Goal: Task Accomplishment & Management: Manage account settings

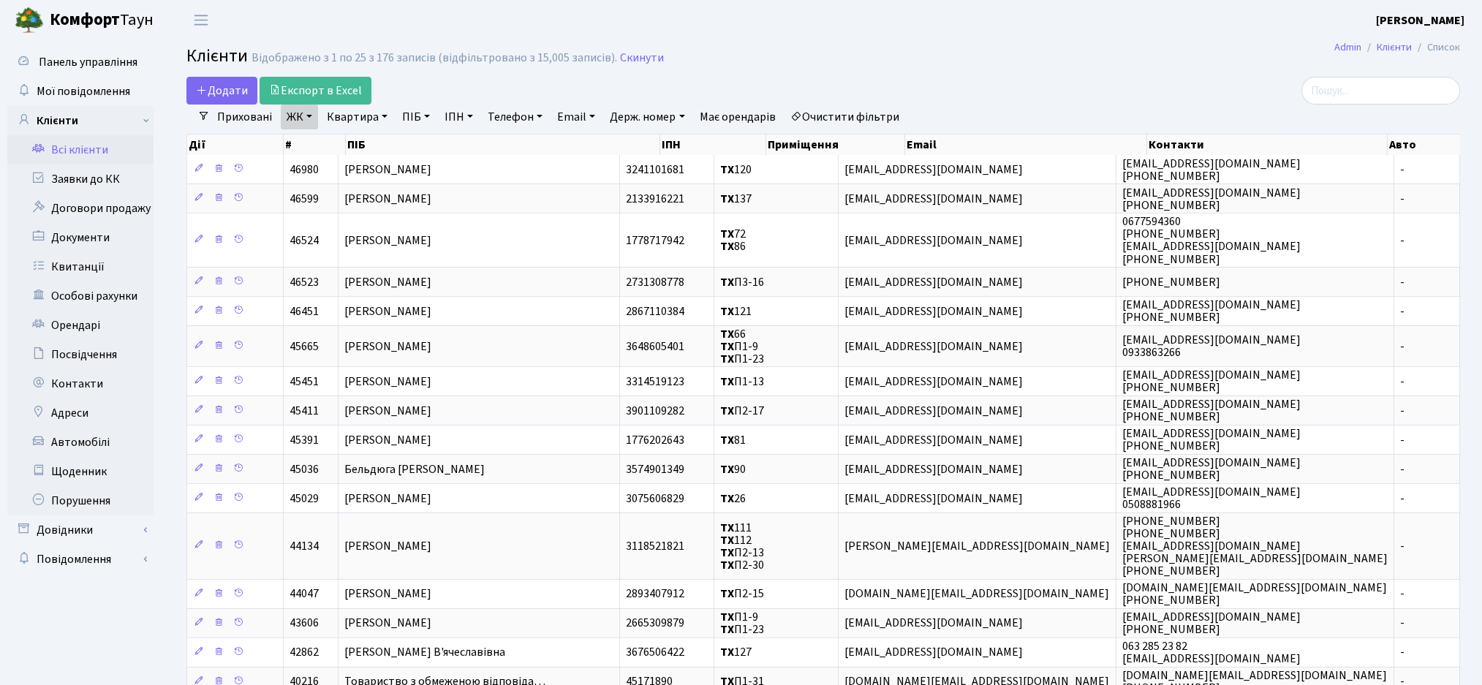
select select "25"
click at [100, 153] on link "Всі клієнти" at bounding box center [80, 149] width 146 height 29
select select "25"
click at [1352, 91] on input "search" at bounding box center [1380, 91] width 159 height 28
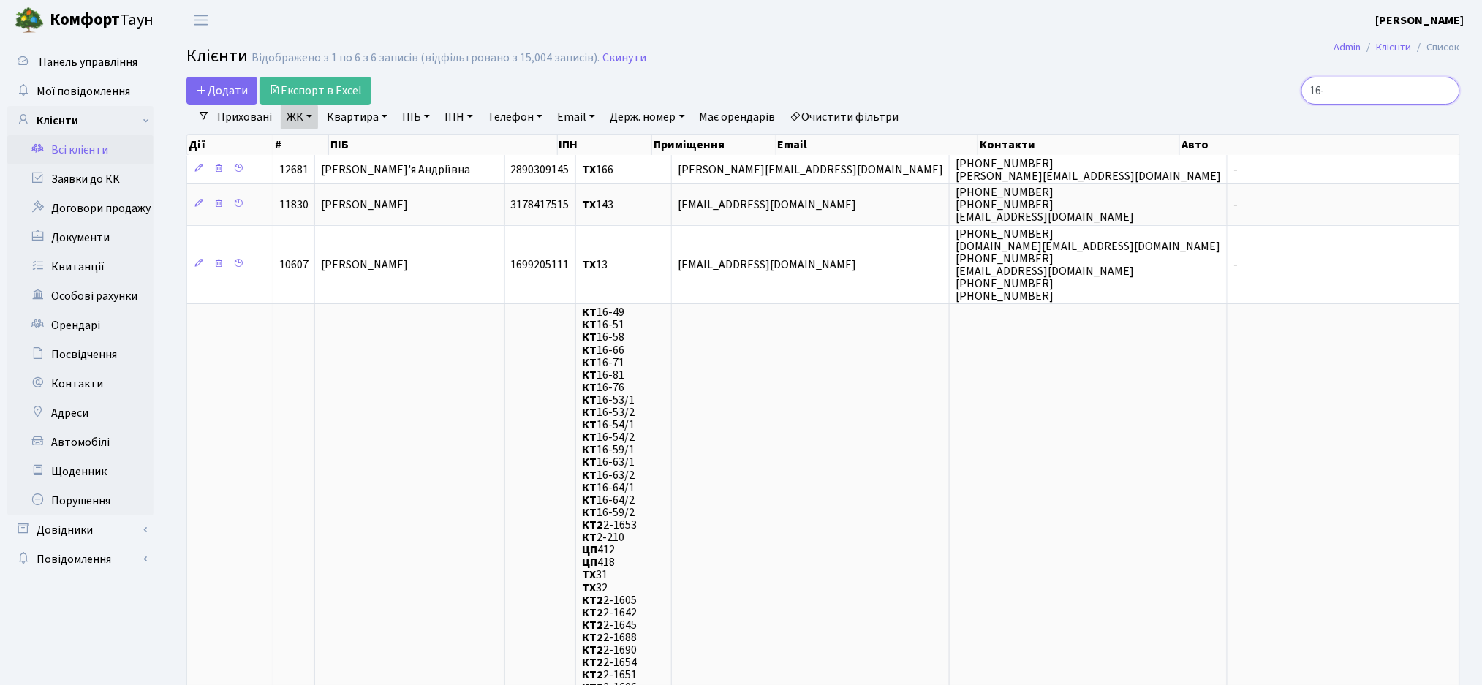
drag, startPoint x: 1367, startPoint y: 101, endPoint x: 1183, endPoint y: 118, distance: 185.0
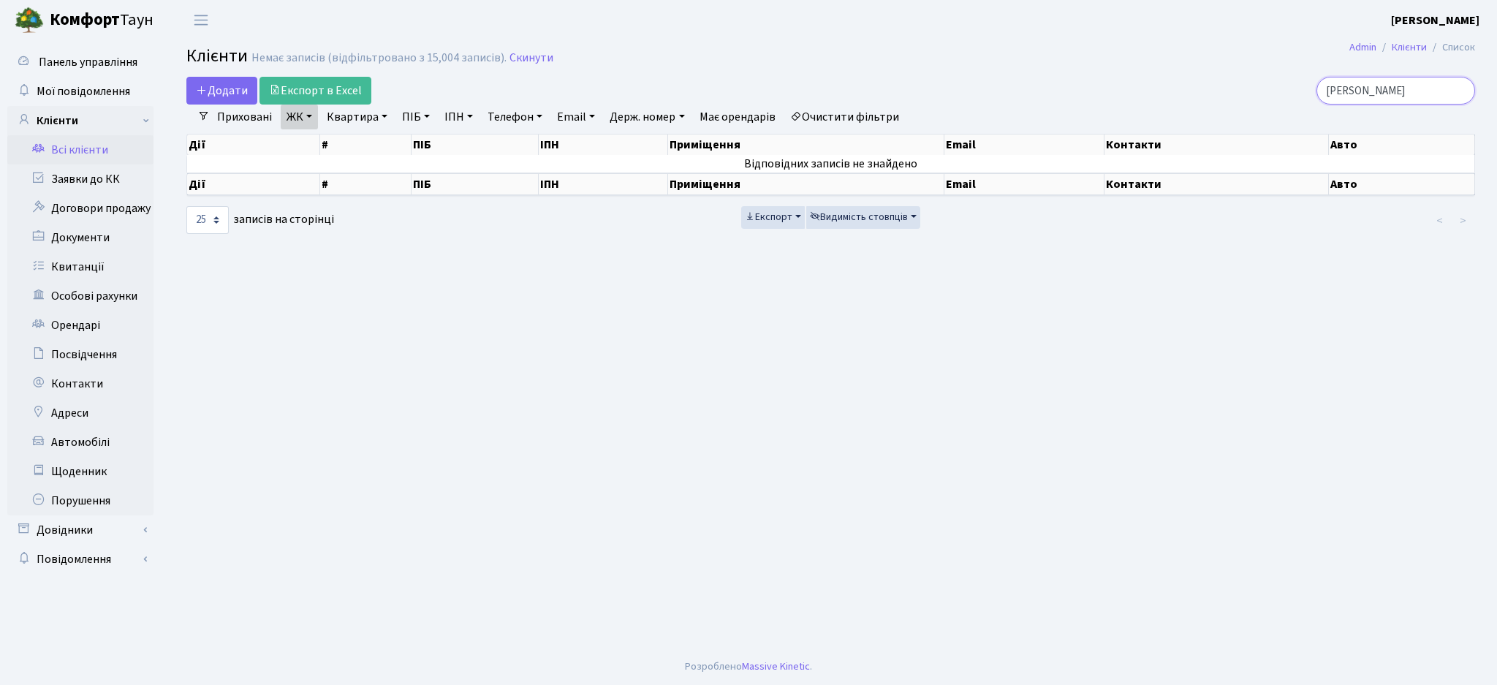
type input "[PERSON_NAME]"
click at [860, 123] on link "Очистити фільтри" at bounding box center [844, 117] width 121 height 25
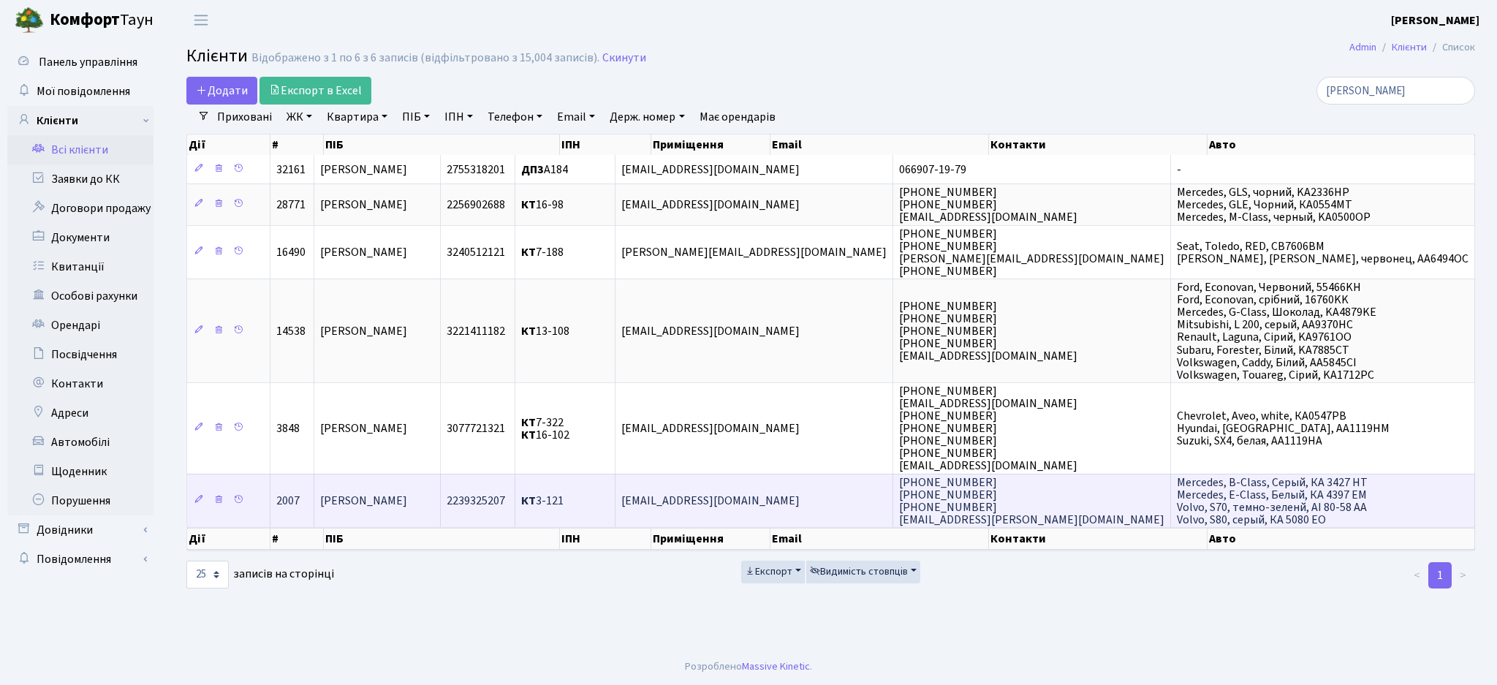
click at [407, 503] on span "[PERSON_NAME]" at bounding box center [363, 501] width 87 height 16
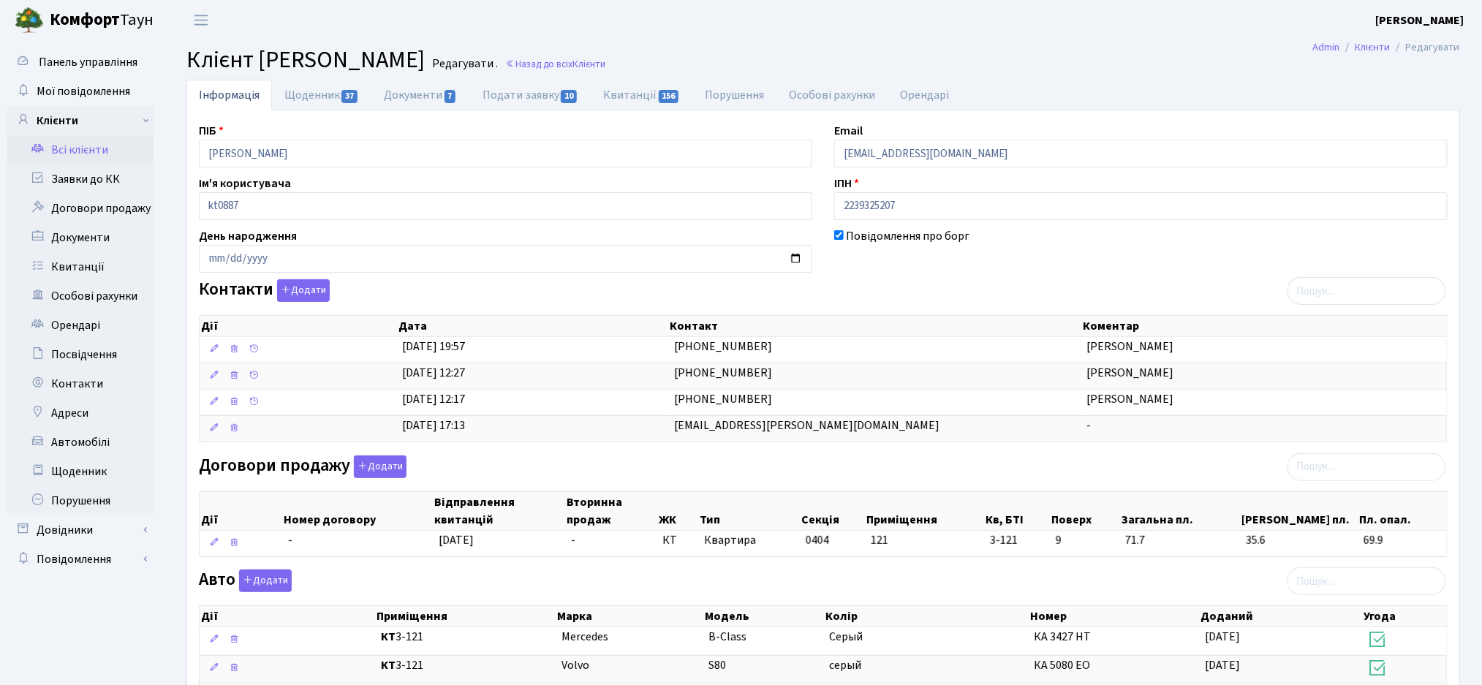
click at [54, 150] on link "Всі клієнти" at bounding box center [80, 149] width 146 height 29
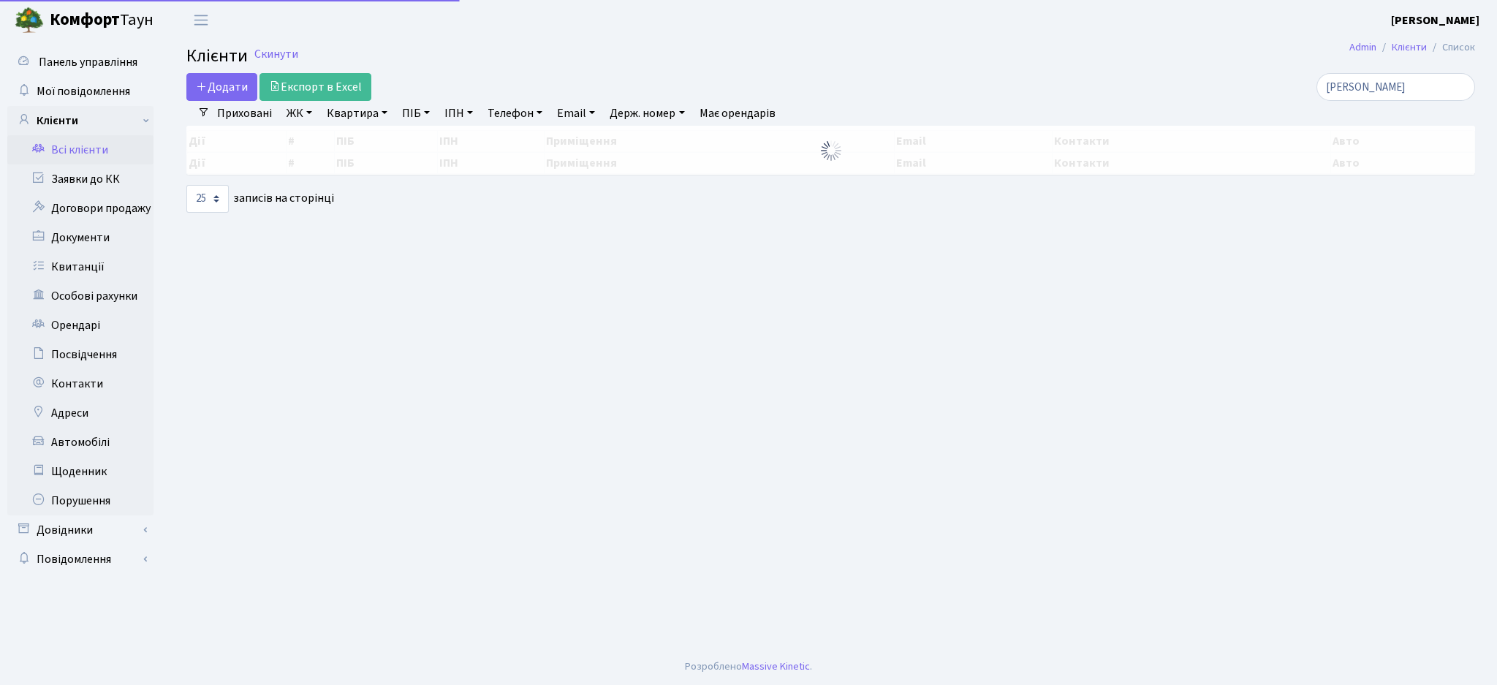
select select "25"
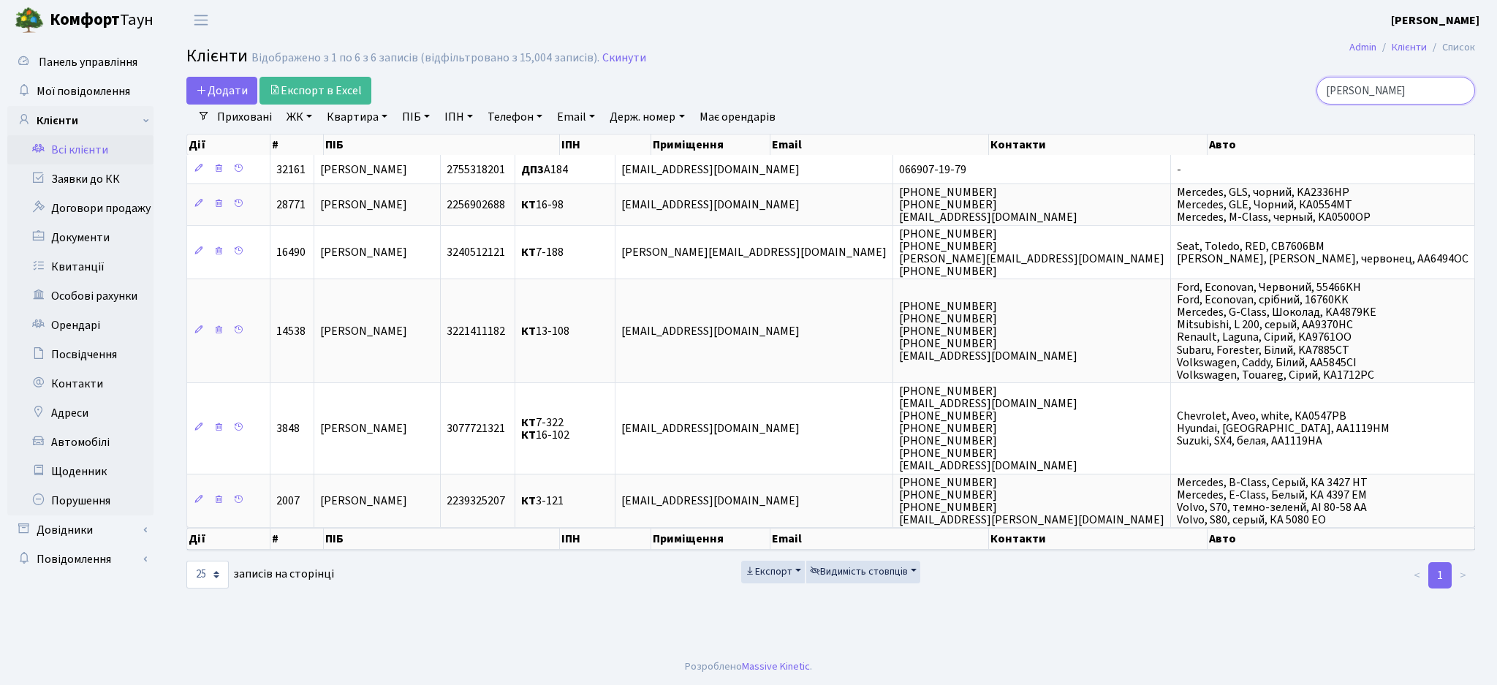
drag, startPoint x: 1409, startPoint y: 94, endPoint x: 1194, endPoint y: 122, distance: 216.8
click at [1194, 123] on div "Додати Експорт в Excel [PERSON_NAME] Фільтри Приховані ЖК ТХ, вул. [PERSON_NAME…" at bounding box center [830, 333] width 1311 height 513
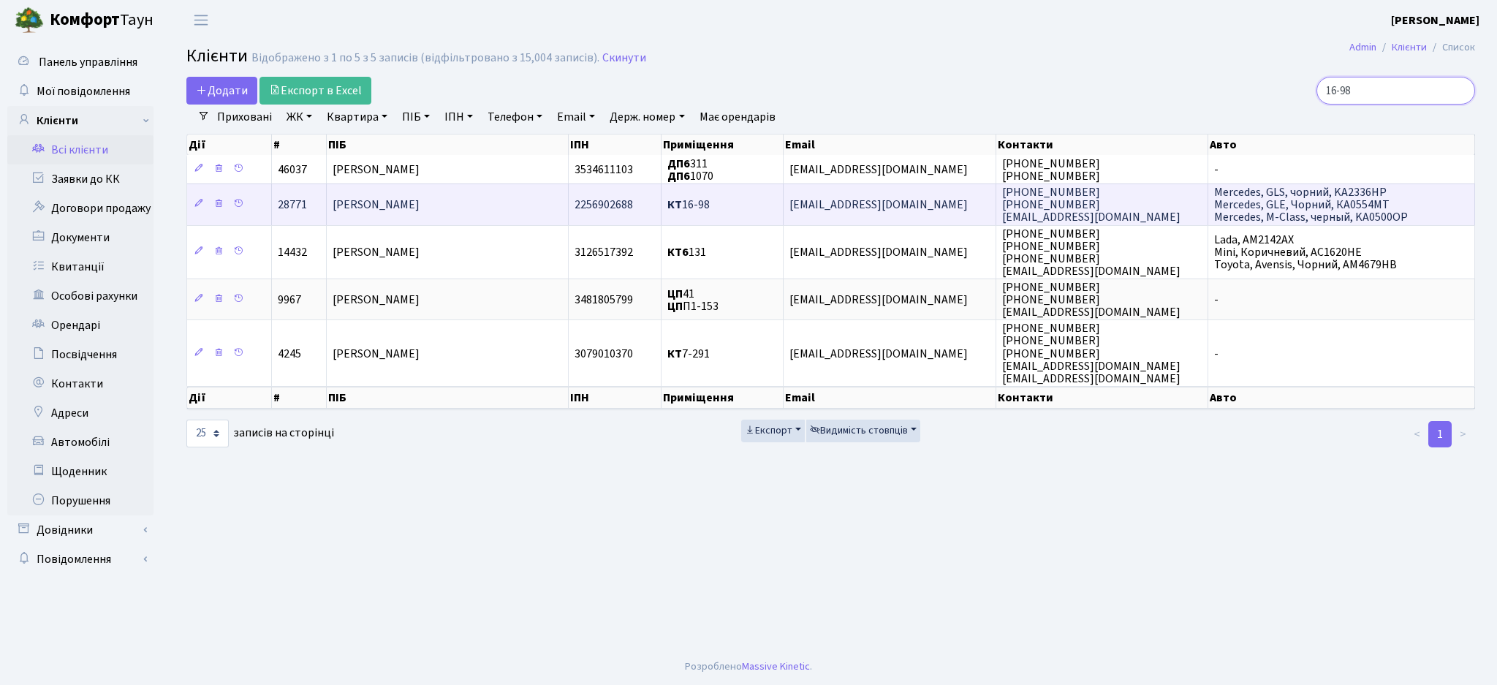
type input "16-98"
click at [394, 212] on span "[PERSON_NAME]" at bounding box center [376, 205] width 87 height 16
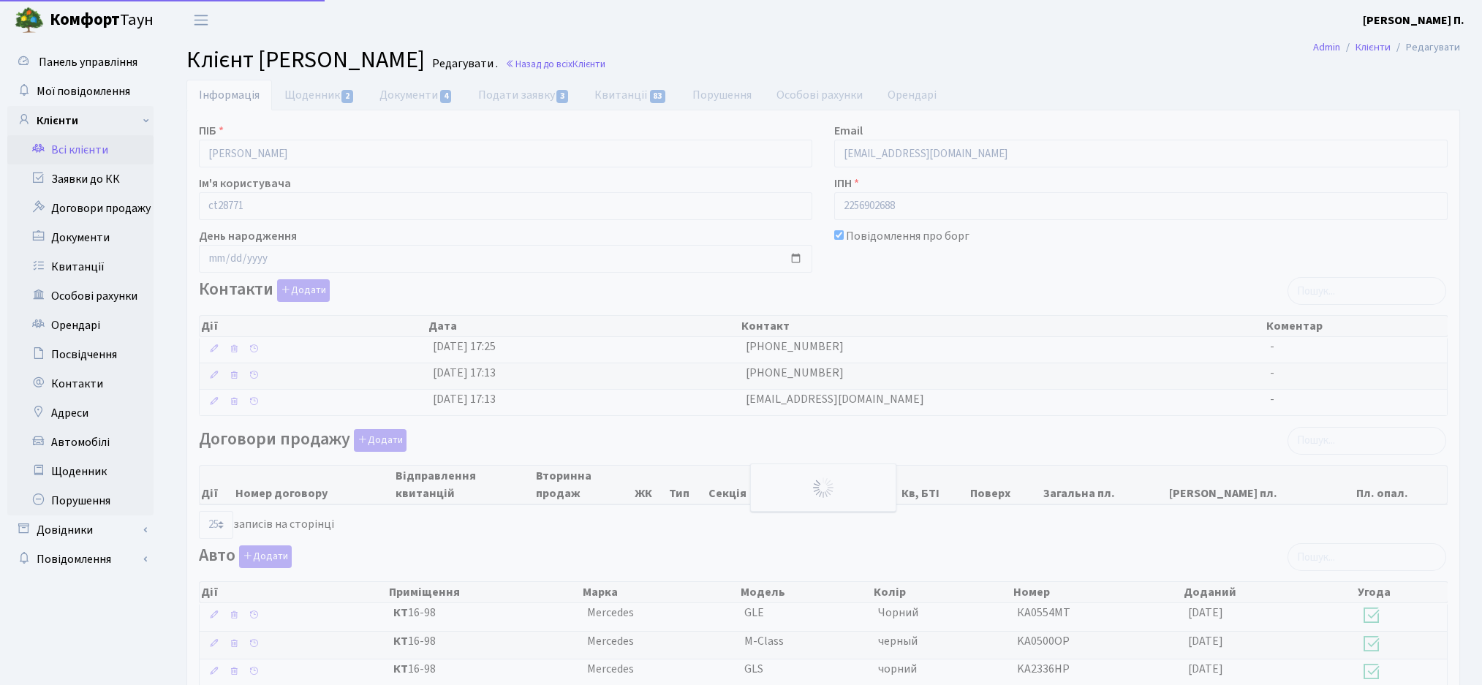
select select "25"
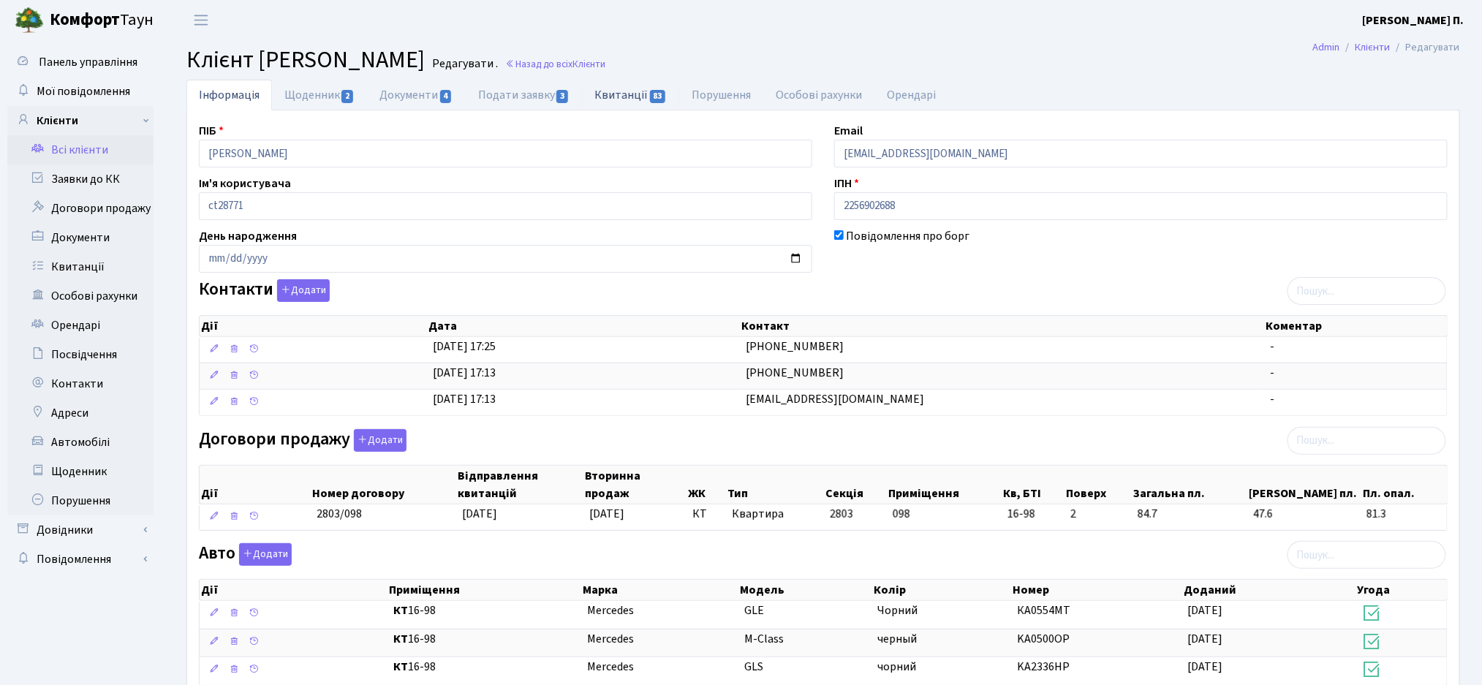
click at [637, 94] on link "Квитанції 83" at bounding box center [630, 95] width 97 height 30
select select "25"
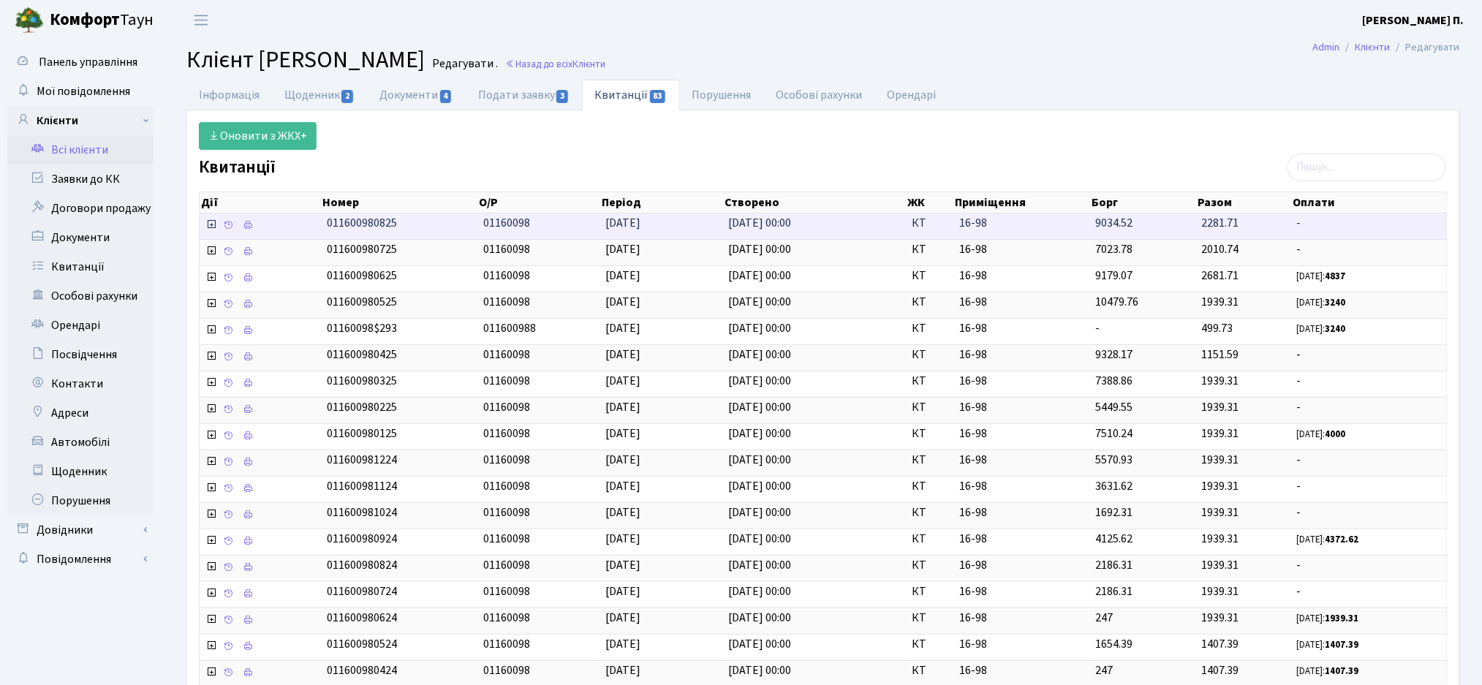
click at [214, 230] on icon at bounding box center [211, 225] width 12 height 12
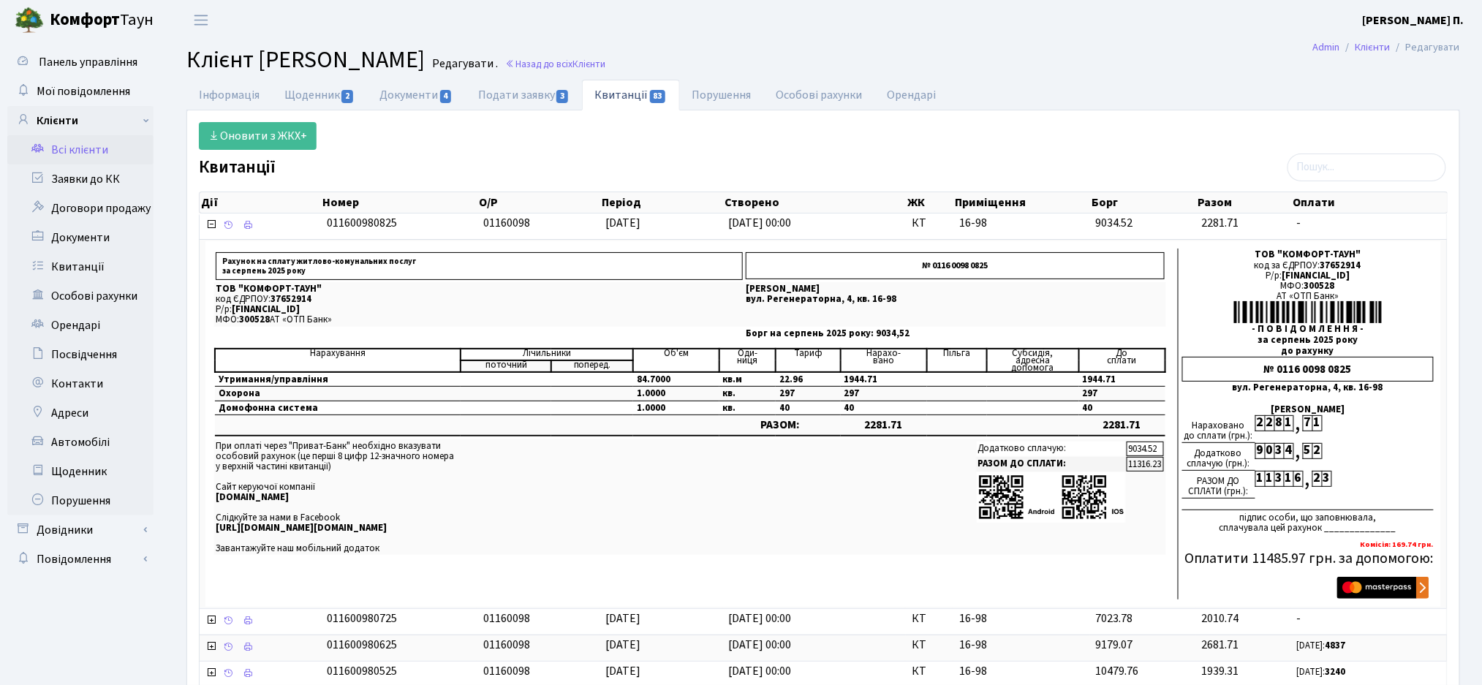
click at [805, 145] on div "Оновити з ЖКХ+" at bounding box center [823, 136] width 1270 height 28
click at [208, 230] on icon at bounding box center [211, 225] width 12 height 12
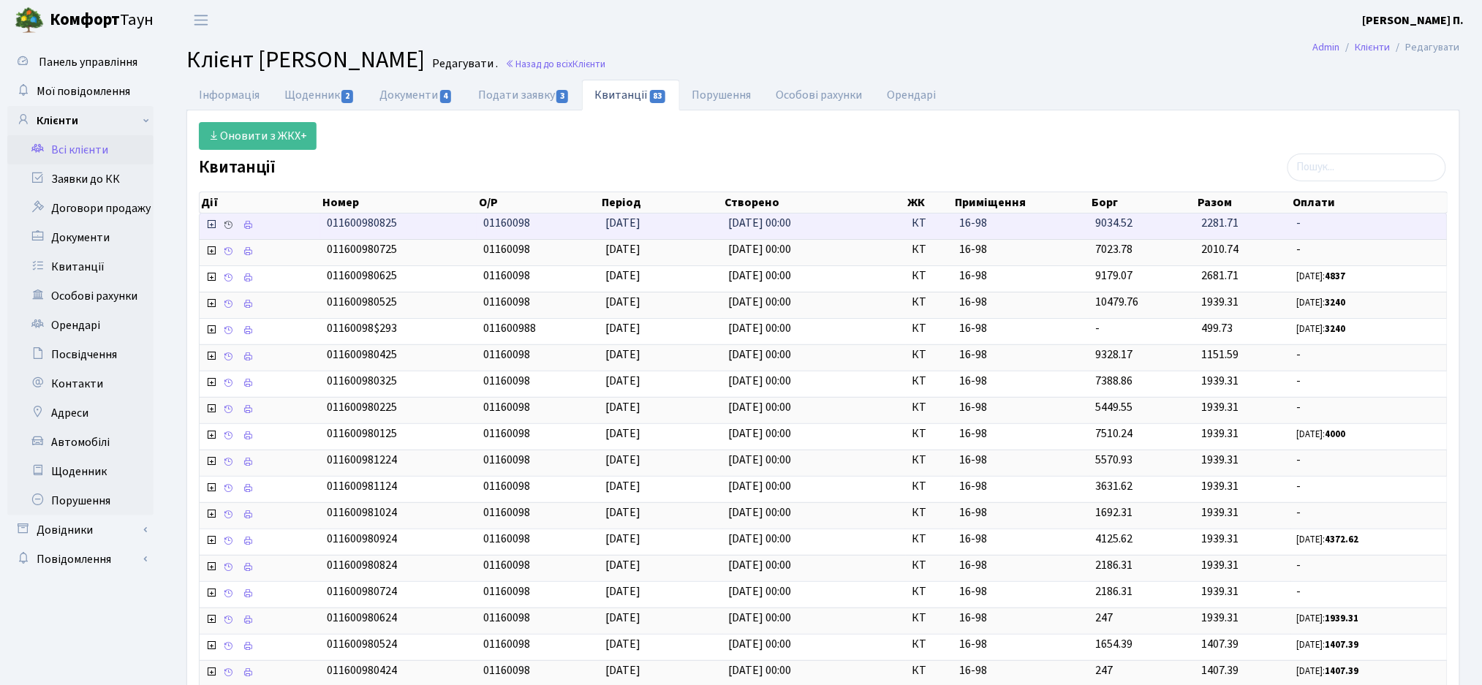
drag, startPoint x: 208, startPoint y: 230, endPoint x: 219, endPoint y: 220, distance: 14.5
click at [215, 223] on icon at bounding box center [211, 225] width 12 height 12
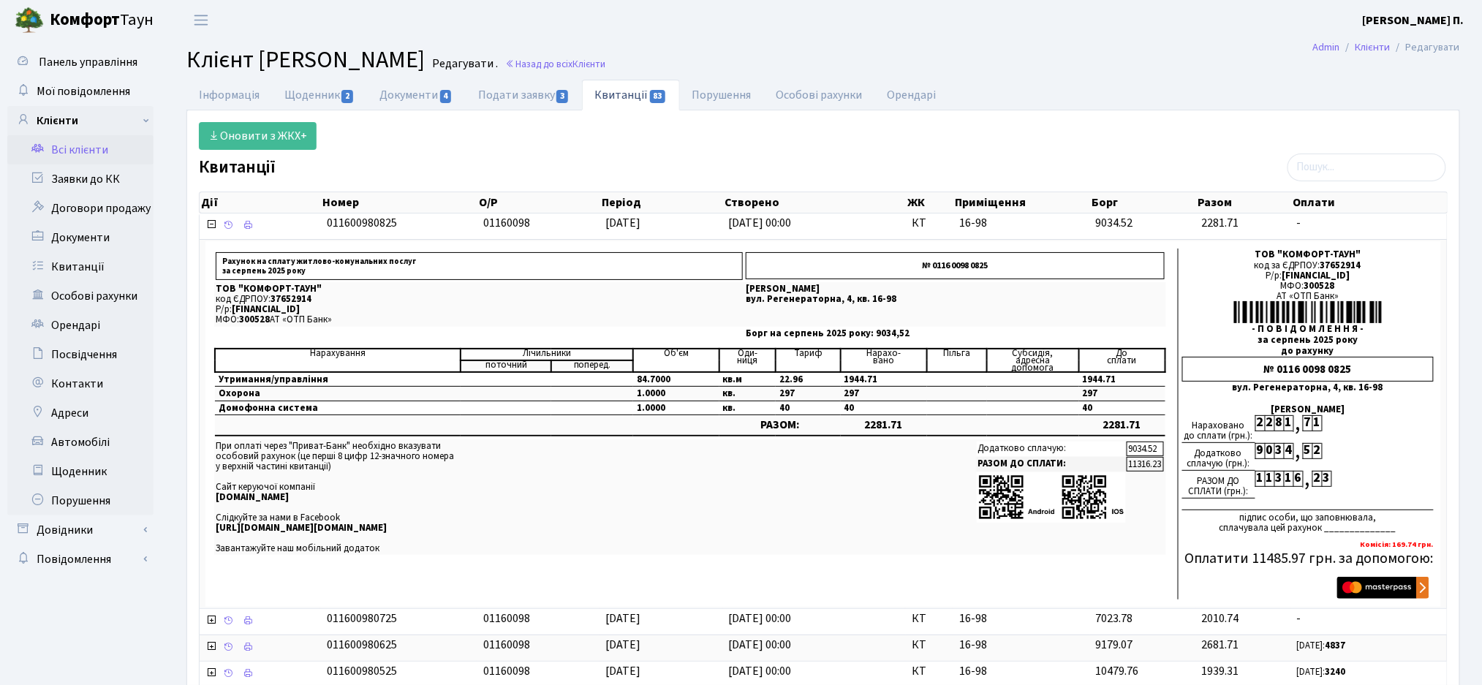
click at [611, 146] on div "Оновити з ЖКХ+" at bounding box center [823, 136] width 1270 height 28
click at [211, 101] on link "Інформація" at bounding box center [229, 95] width 86 height 30
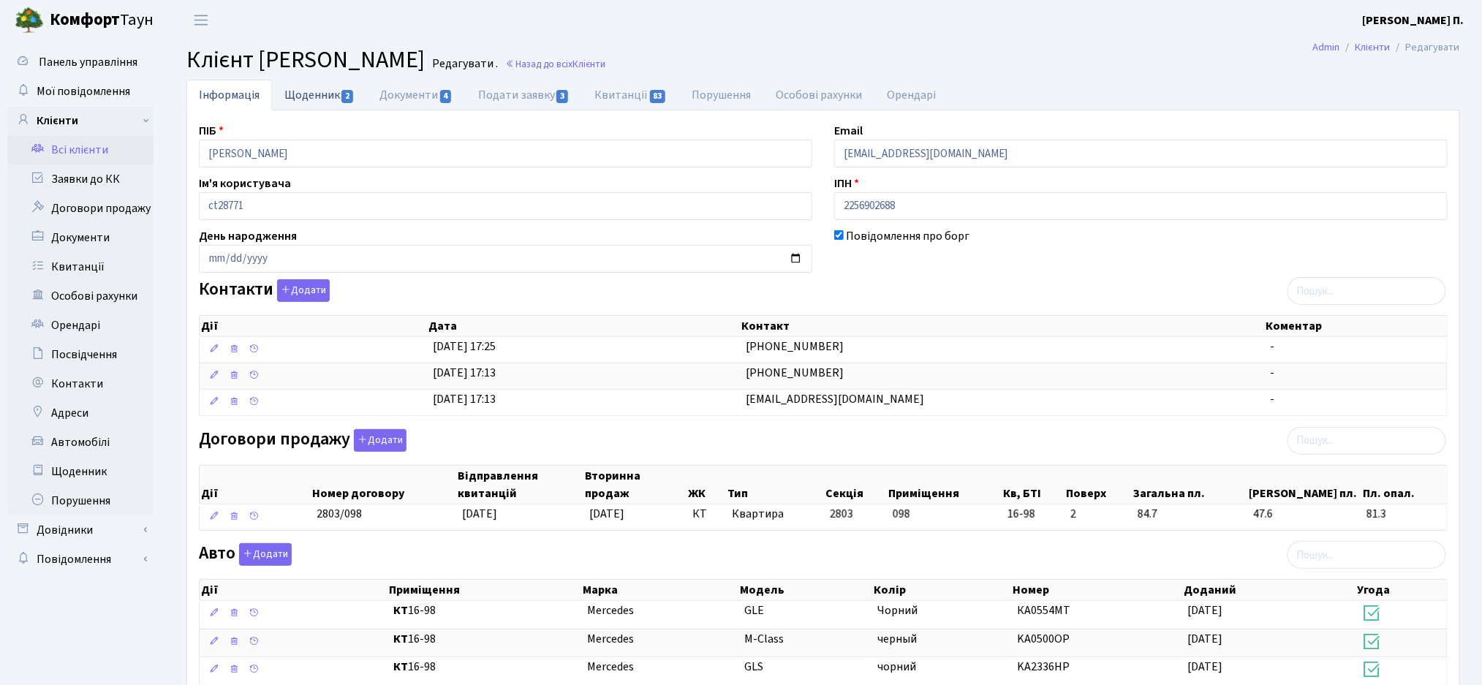
click at [331, 94] on link "Щоденник 2" at bounding box center [319, 95] width 95 height 30
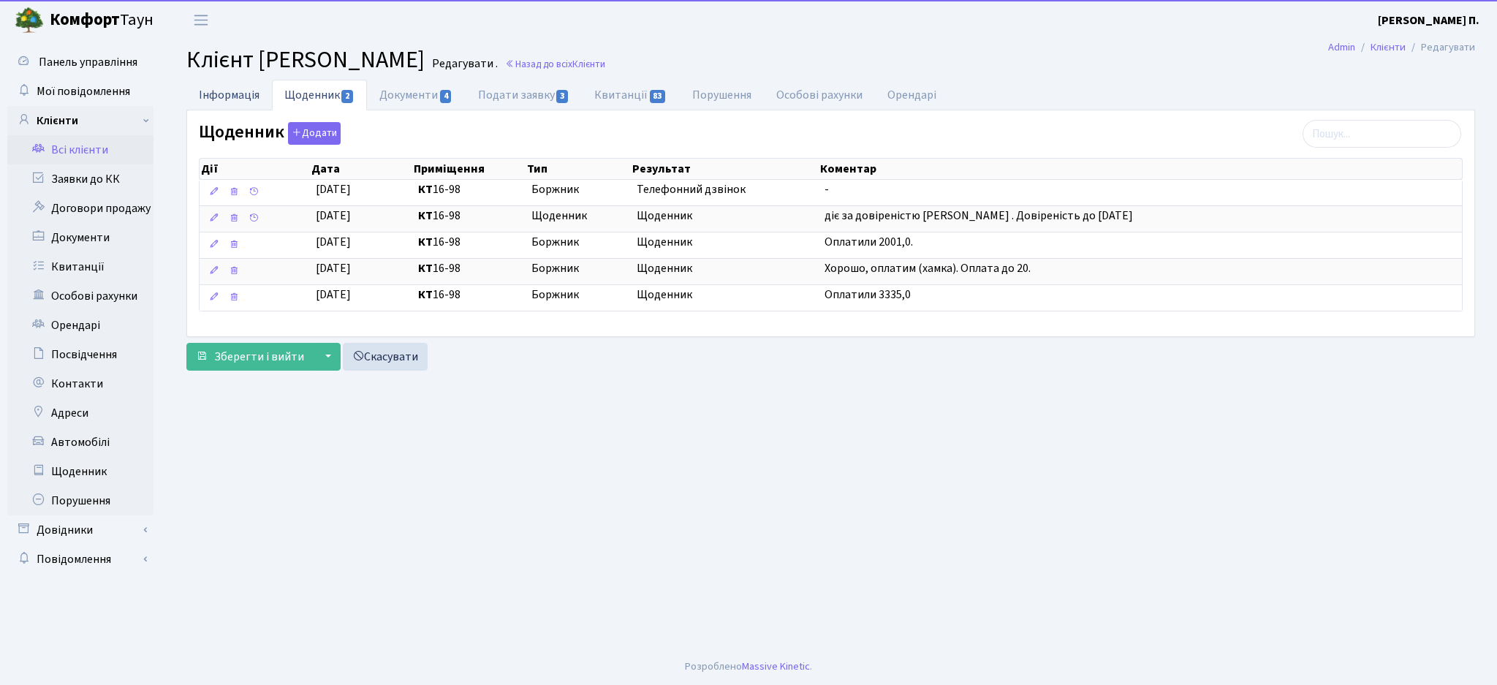
click at [235, 93] on link "Інформація" at bounding box center [229, 95] width 86 height 30
